Goal: Task Accomplishment & Management: Use online tool/utility

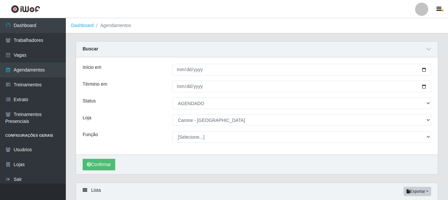
select select "AGENDADO"
select select "524"
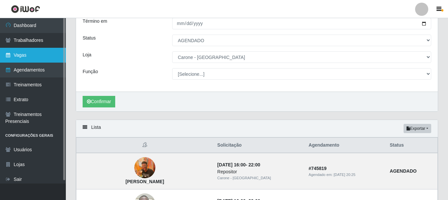
scroll to position [2, 0]
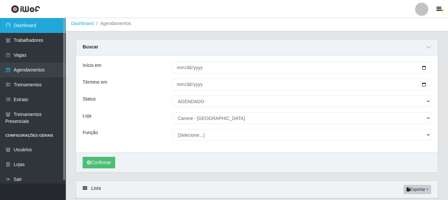
click at [25, 26] on link "Dashboard" at bounding box center [33, 25] width 66 height 15
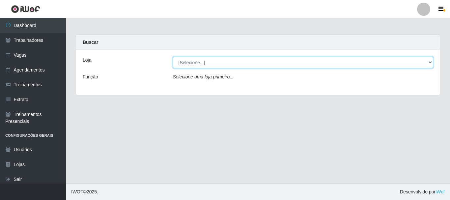
click at [210, 62] on select "[Selecione...] [GEOGRAPHIC_DATA] - [GEOGRAPHIC_DATA]" at bounding box center [303, 63] width 261 height 12
select select "524"
click at [173, 57] on select "[Selecione...] [GEOGRAPHIC_DATA] - [GEOGRAPHIC_DATA]" at bounding box center [303, 63] width 261 height 12
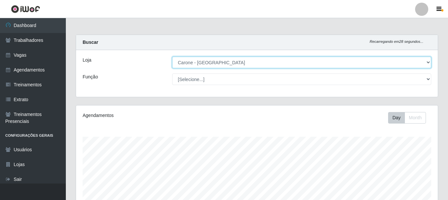
scroll to position [137, 362]
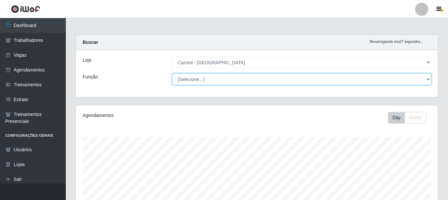
click at [218, 78] on select "[Selecione...] Embalador Embalador + Embalador ++ Repositor Repositor + Reposit…" at bounding box center [301, 79] width 259 height 12
select select "24"
click at [172, 73] on select "[Selecione...] Embalador Embalador + Embalador ++ Repositor Repositor + Reposit…" at bounding box center [301, 79] width 259 height 12
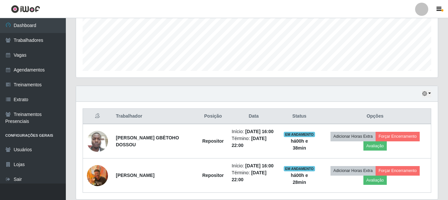
scroll to position [189, 0]
